Goal: Book appointment/travel/reservation

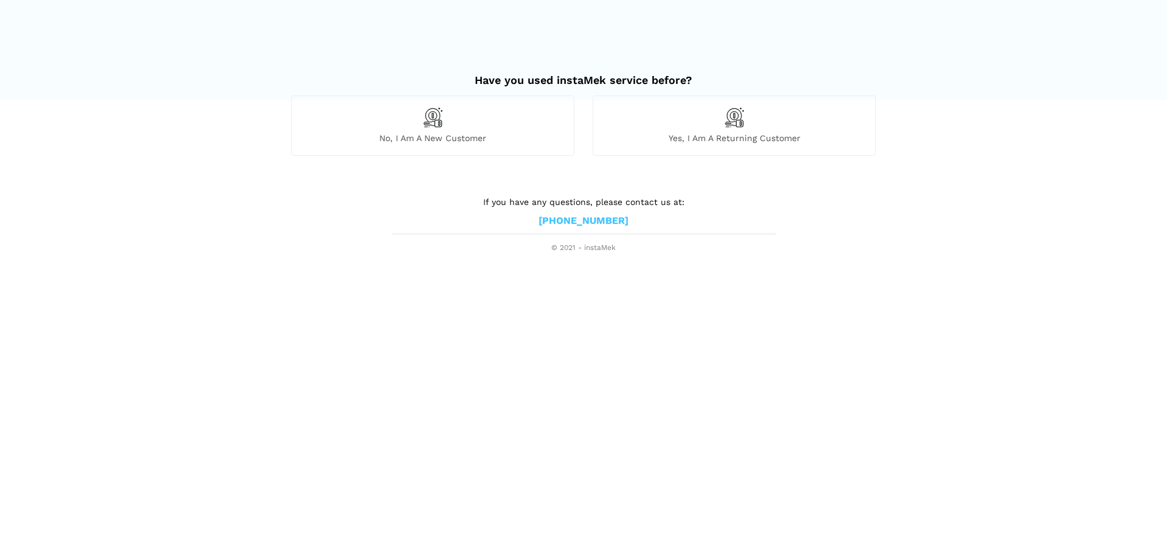
click at [720, 140] on span "Yes, I am a returning customer" at bounding box center [734, 138] width 282 height 11
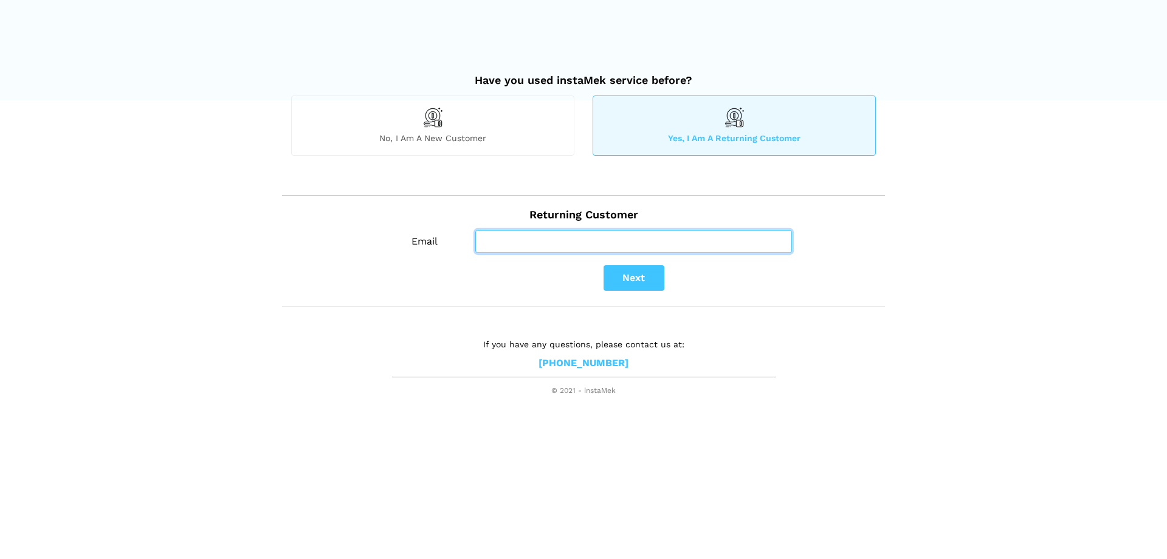
click at [577, 238] on input "Email" at bounding box center [633, 241] width 317 height 23
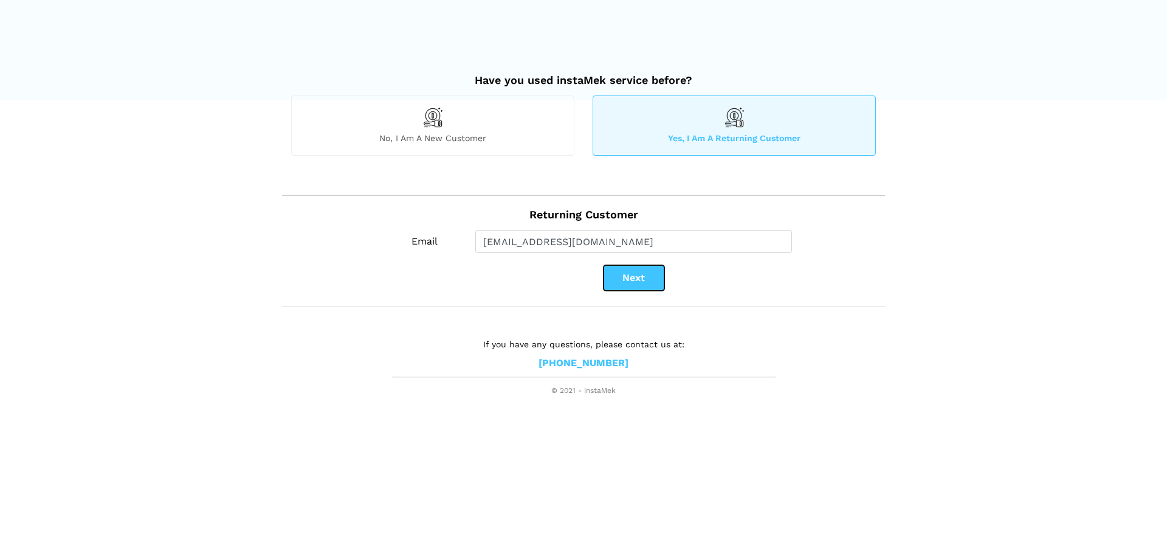
click at [646, 269] on button "Next" at bounding box center [634, 278] width 61 height 26
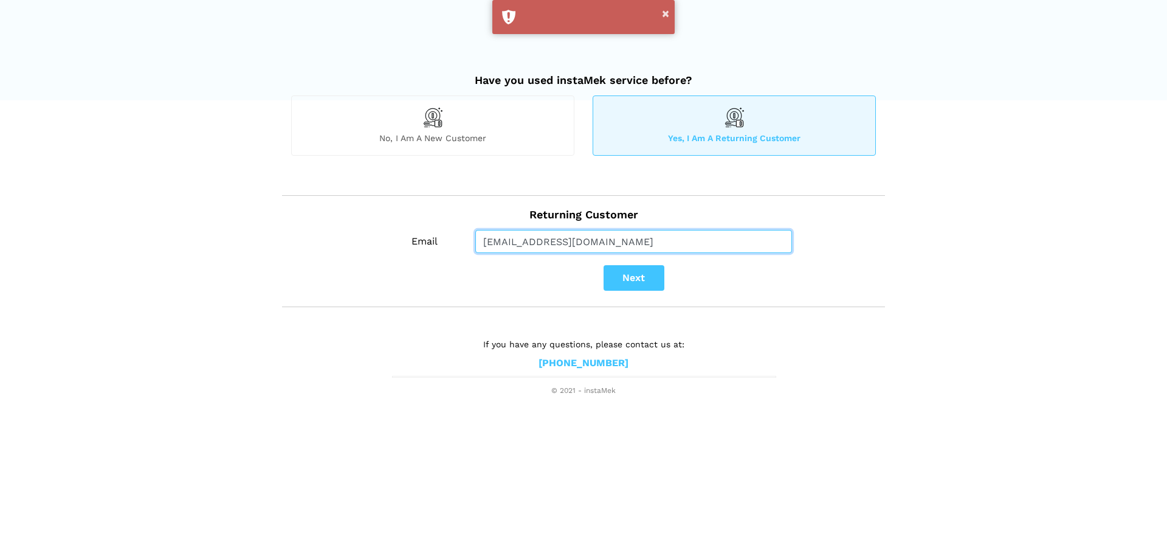
click at [491, 243] on input "[EMAIL_ADDRESS][DOMAIN_NAME]" at bounding box center [633, 241] width 317 height 23
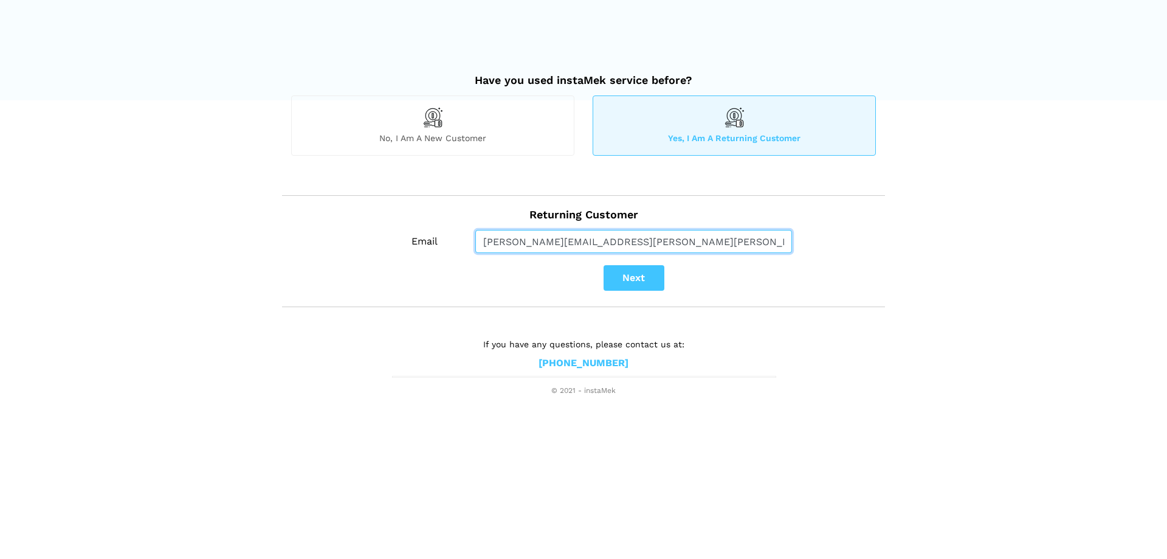
type input "[PERSON_NAME][EMAIL_ADDRESS][PERSON_NAME][PERSON_NAME][DOMAIN_NAME]"
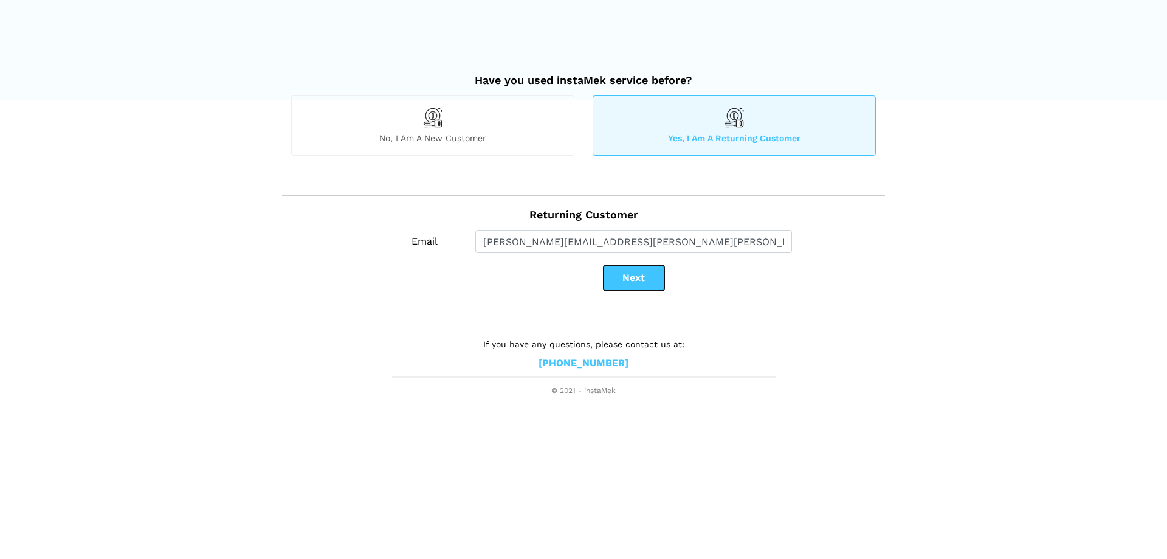
click at [610, 275] on button "Next" at bounding box center [634, 278] width 61 height 26
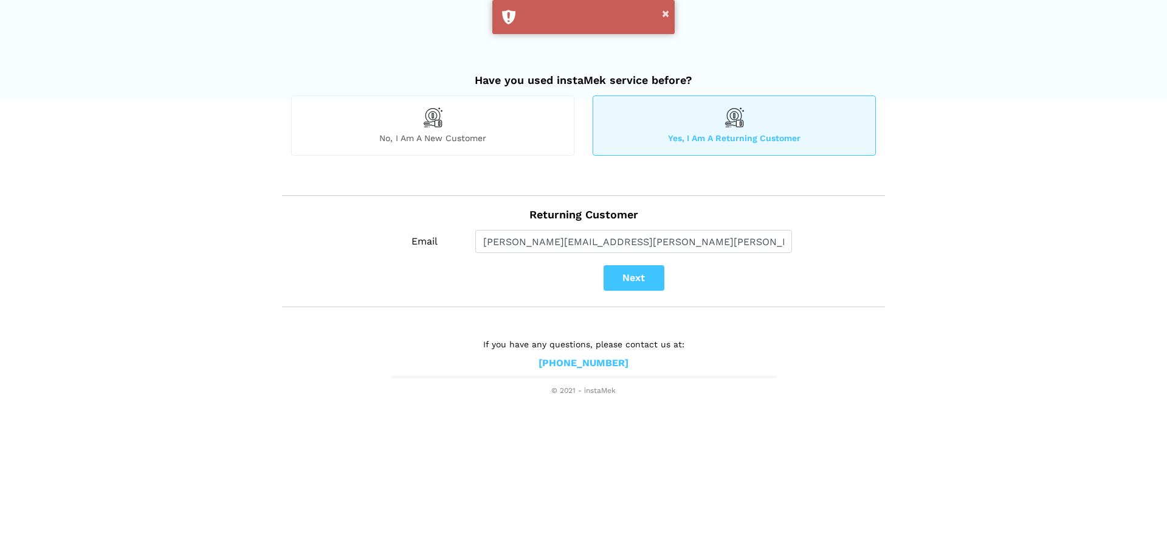
click at [446, 115] on div "No, I am a new customer" at bounding box center [432, 125] width 283 height 60
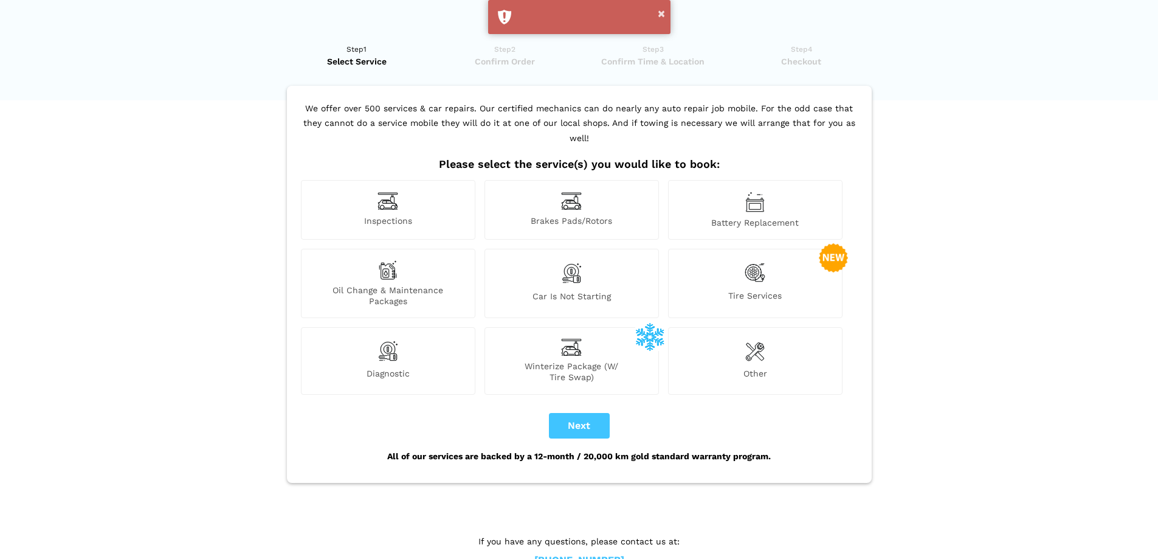
click at [416, 181] on div "Inspections" at bounding box center [388, 210] width 174 height 60
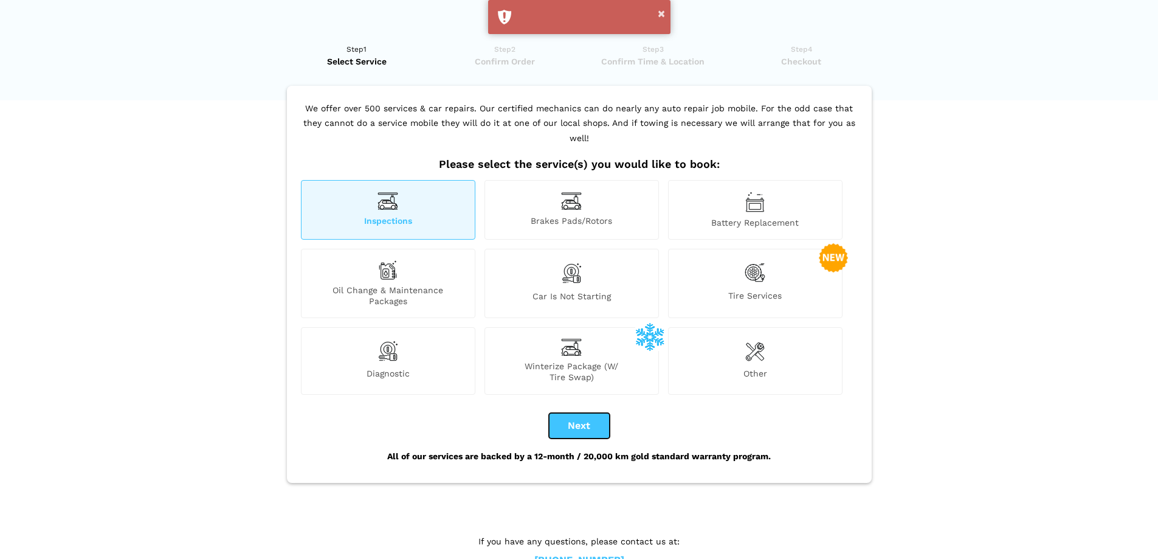
click at [573, 413] on button "Next" at bounding box center [579, 426] width 61 height 26
checkbox input "true"
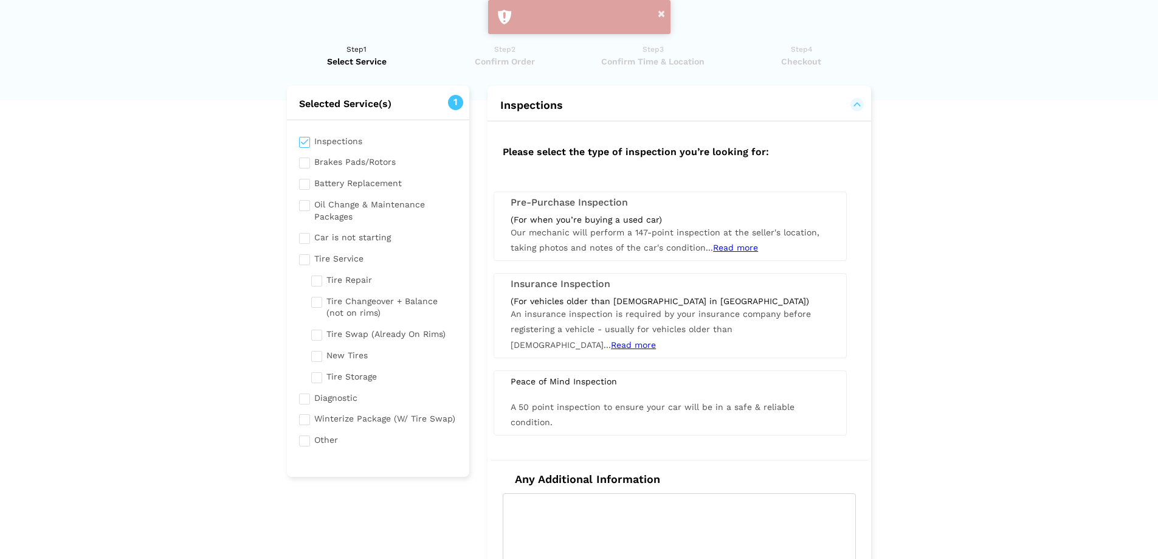
click at [560, 249] on span "Our mechanic will perform a 147-point inspection at the seller's location, taki…" at bounding box center [665, 239] width 309 height 25
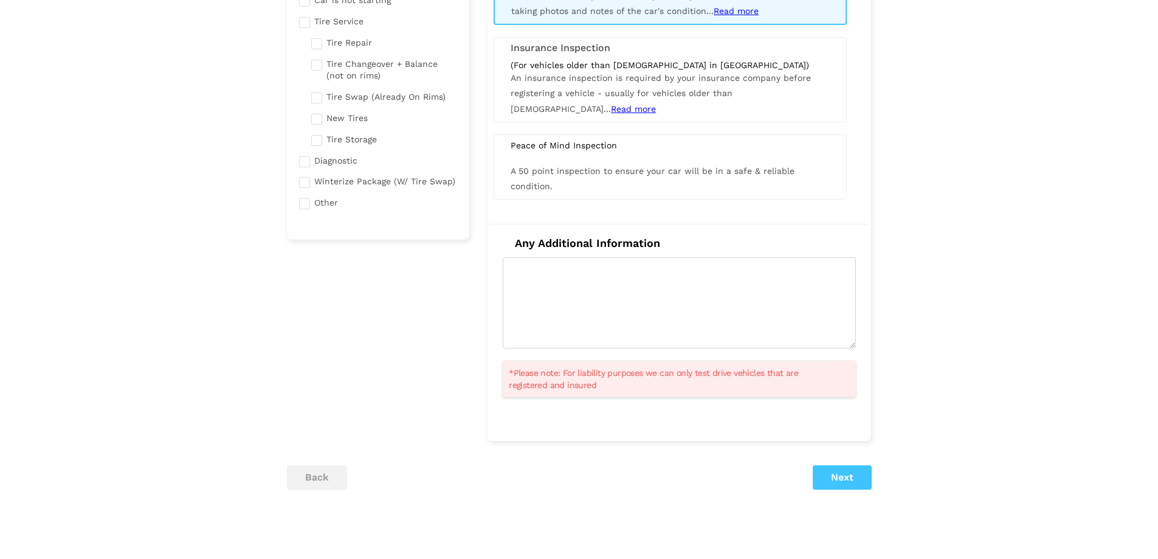
scroll to position [309, 0]
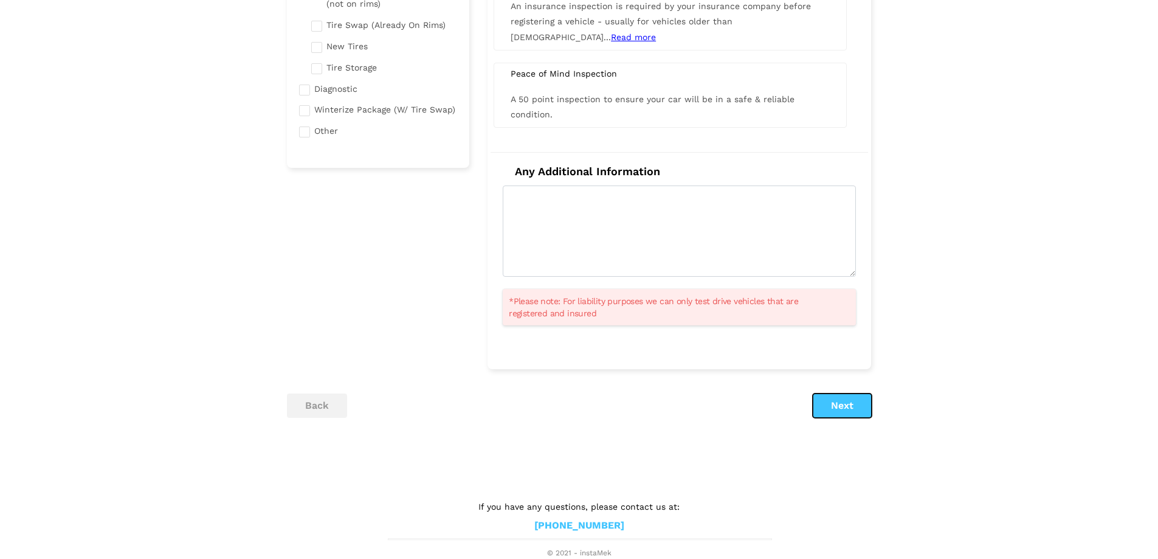
click at [832, 413] on button "Next" at bounding box center [842, 405] width 59 height 24
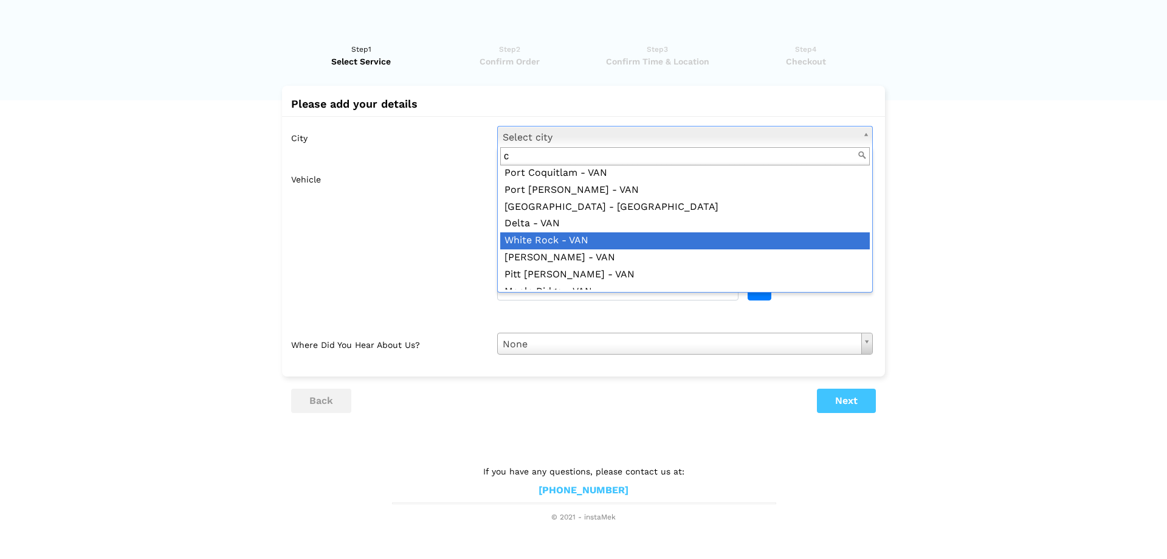
scroll to position [0, 0]
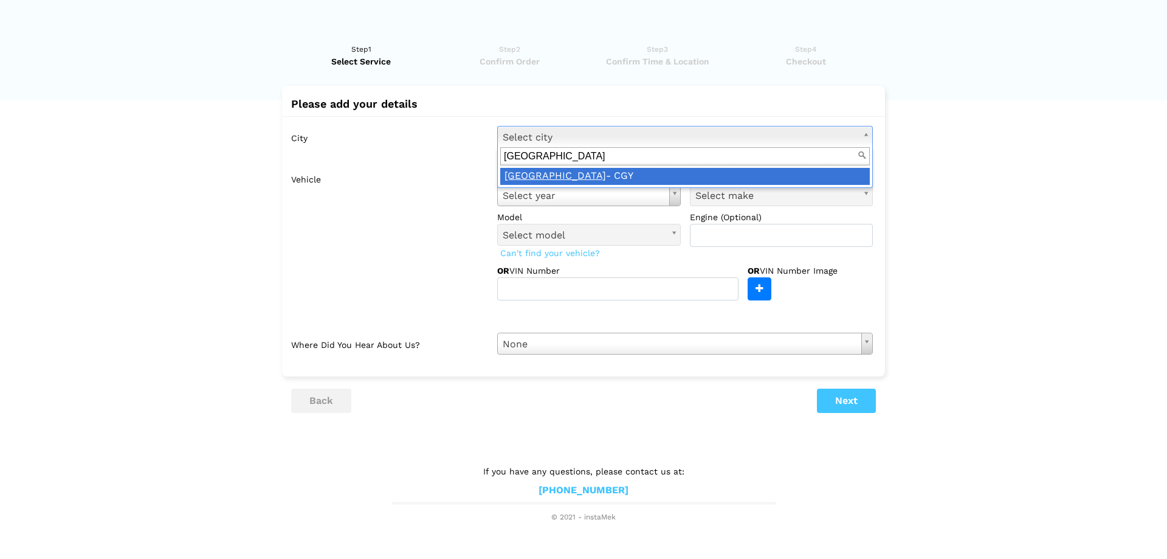
type input "[GEOGRAPHIC_DATA]"
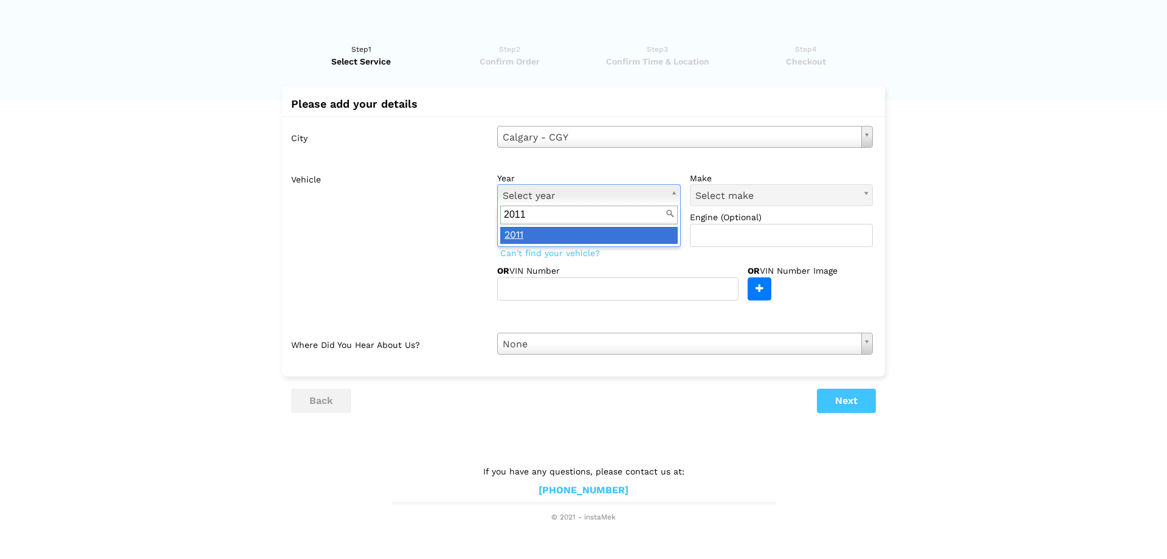
type input "2011"
drag, startPoint x: 537, startPoint y: 233, endPoint x: 565, endPoint y: 232, distance: 27.4
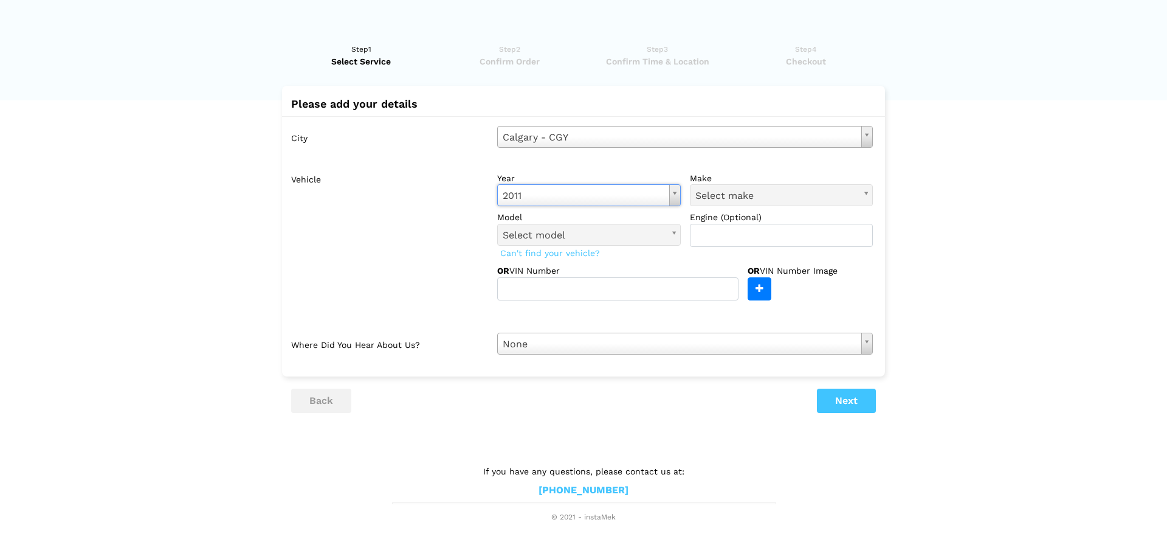
click at [685, 204] on div "year [DATE] Select year [DATE] 2025 2024 2023 2022 2021 2020 2019 2018 2017 201…" at bounding box center [593, 189] width 193 height 35
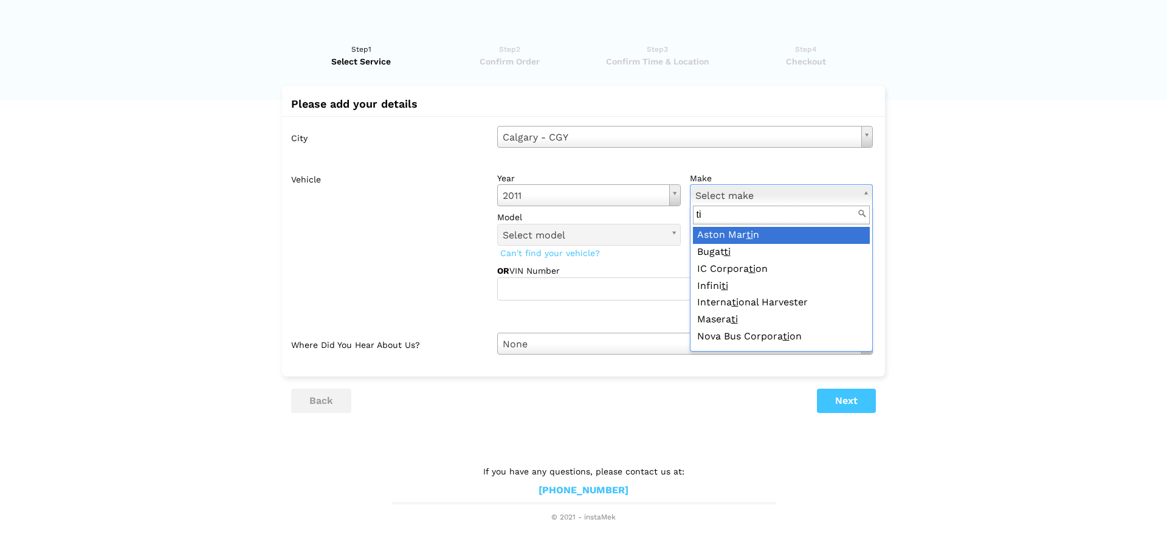
type input "t"
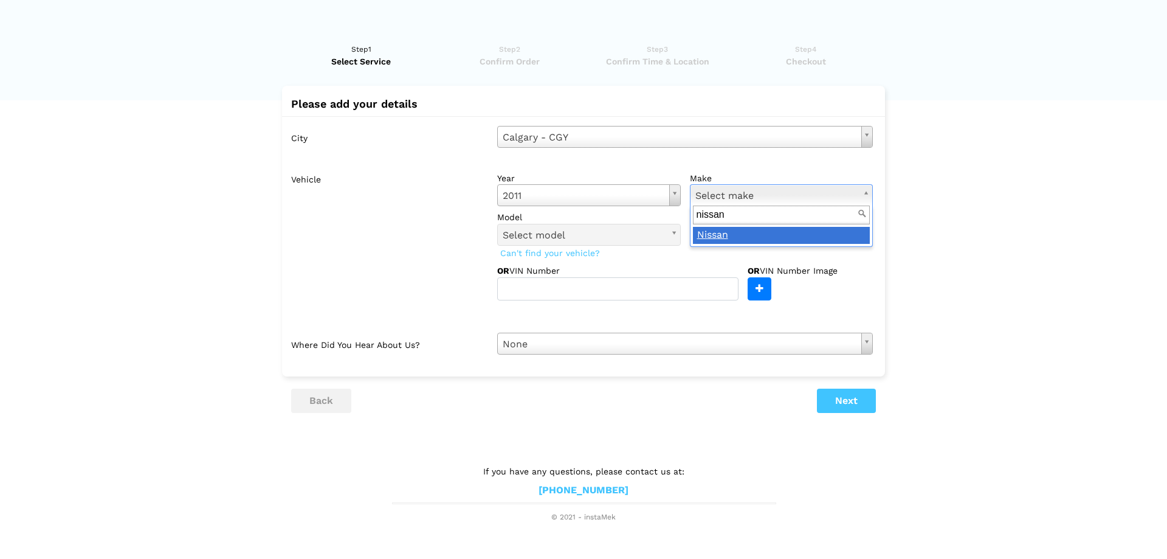
type input "nissan"
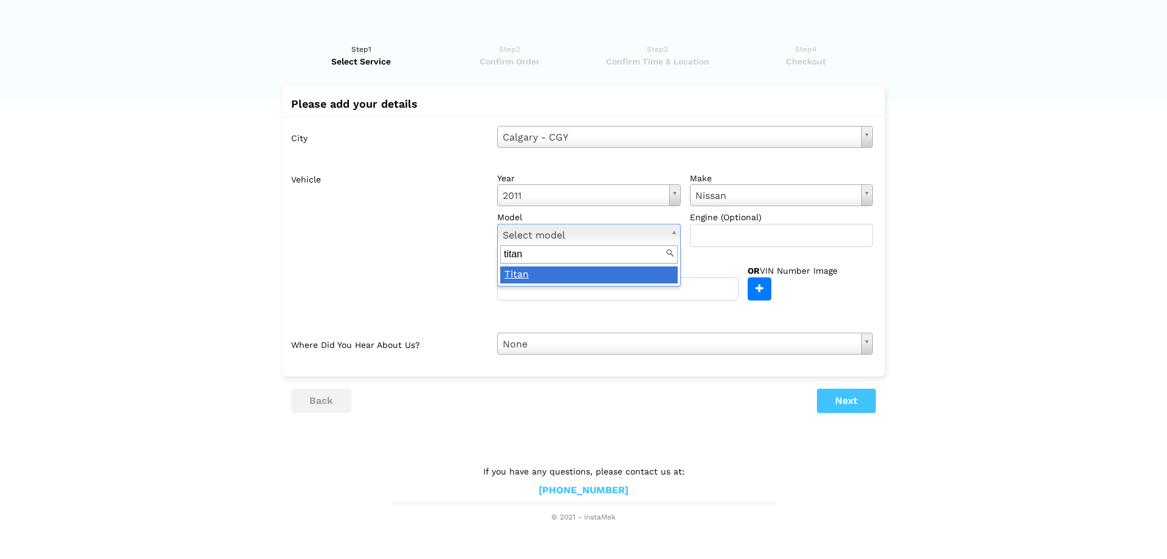
type input "titan"
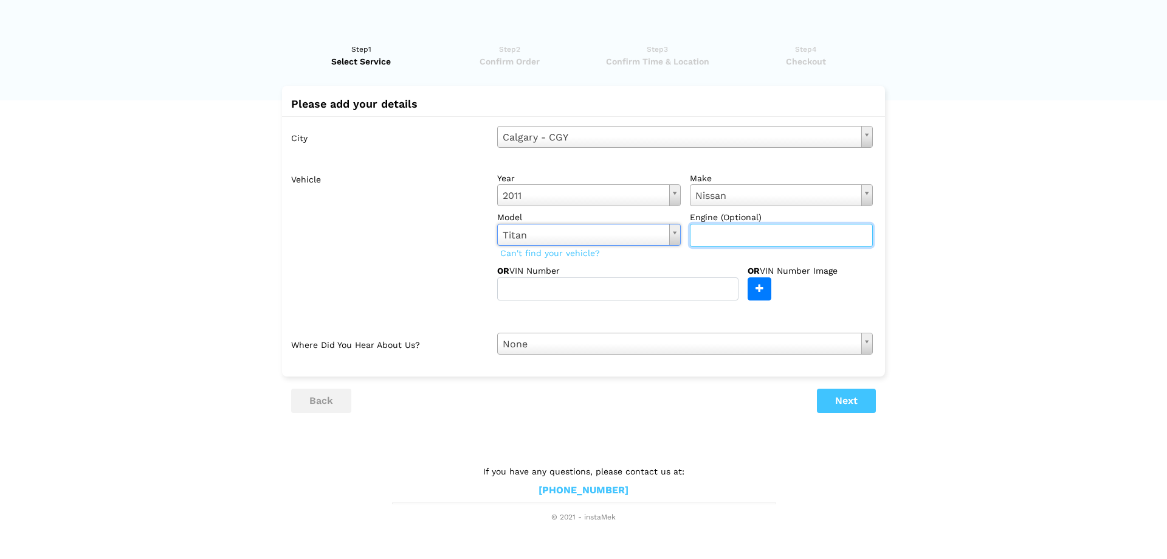
click at [717, 233] on input "text" at bounding box center [782, 235] width 184 height 23
type input "5.6L"
click at [842, 398] on button "Next" at bounding box center [846, 400] width 59 height 24
